Goal: Information Seeking & Learning: Learn about a topic

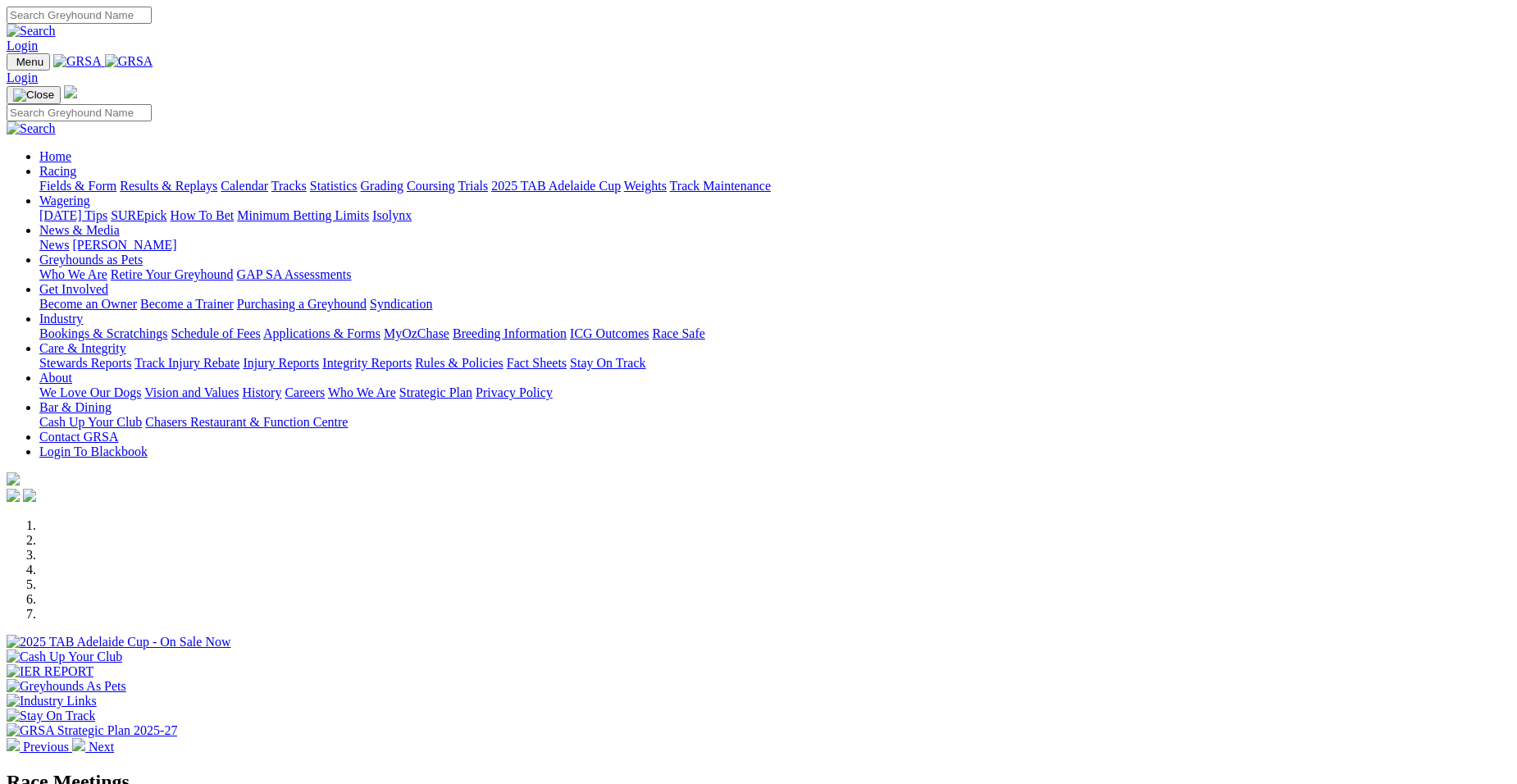
drag, startPoint x: 0, startPoint y: 0, endPoint x: 992, endPoint y: 657, distance: 1189.8
select select "WA"
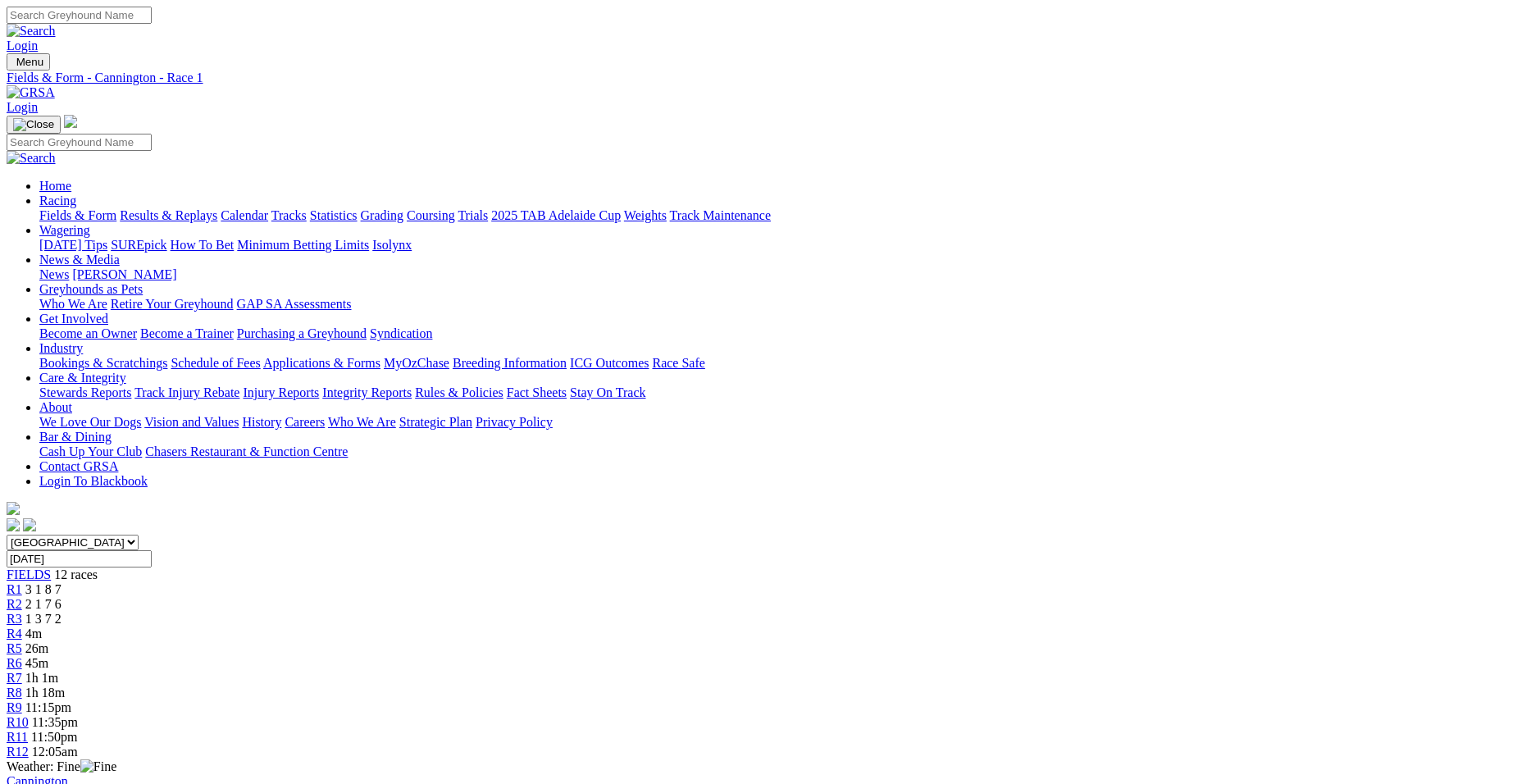
click at [61, 611] on span "1 3 7 2" at bounding box center [44, 618] width 36 height 14
click at [61, 597] on span "2 1 7 6" at bounding box center [44, 604] width 36 height 14
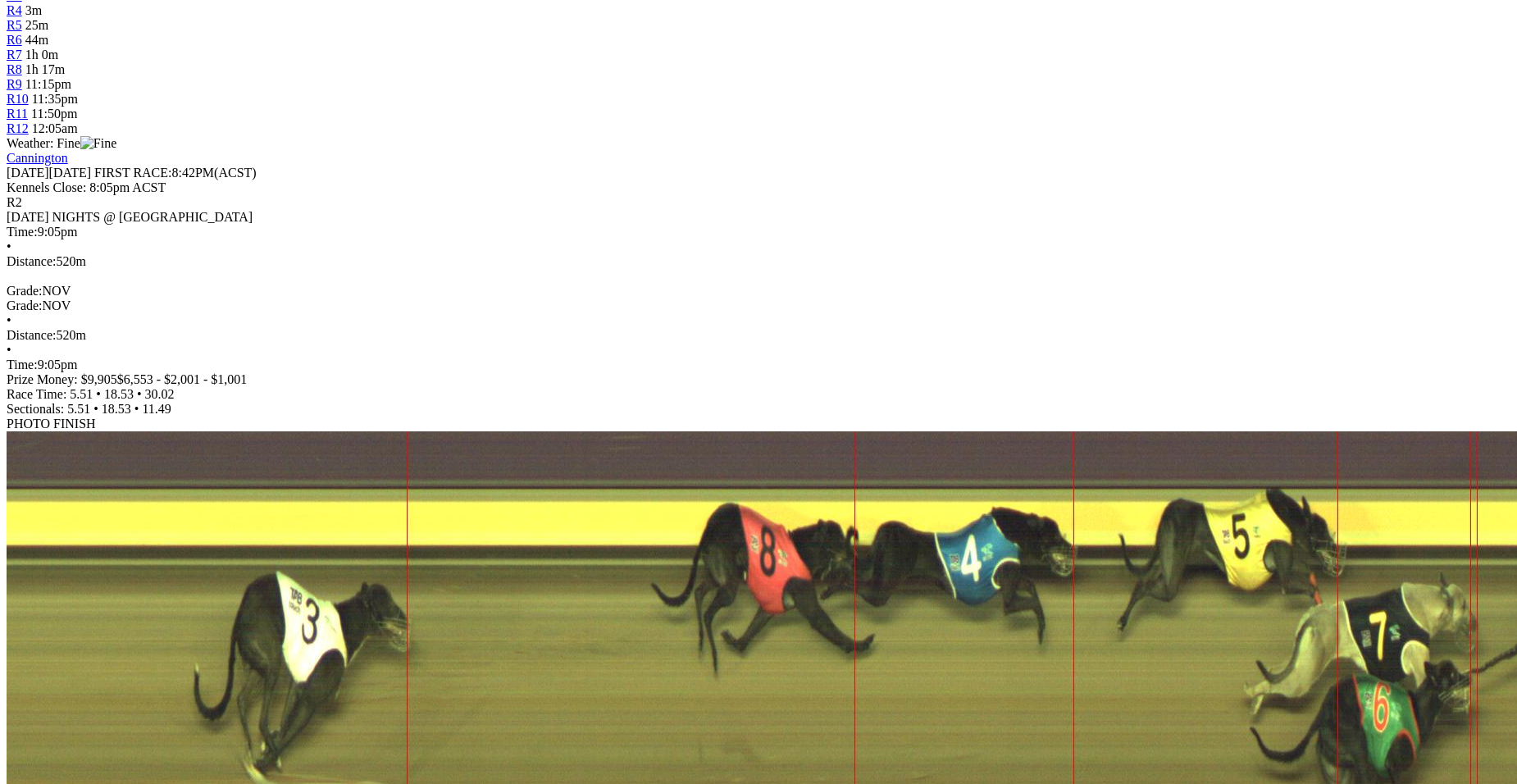
scroll to position [666, 0]
